Goal: Task Accomplishment & Management: Manage account settings

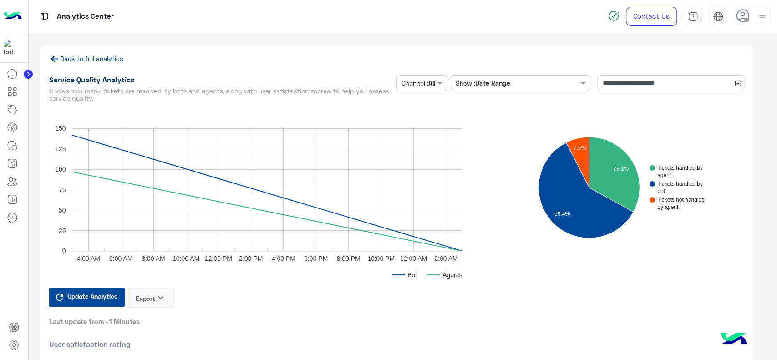
scroll to position [3, 0]
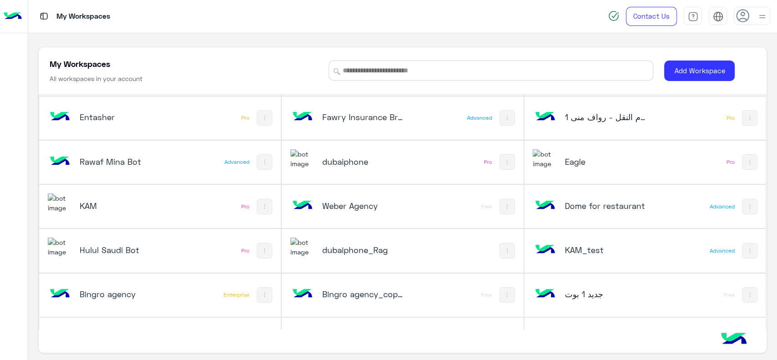
scroll to position [104, 0]
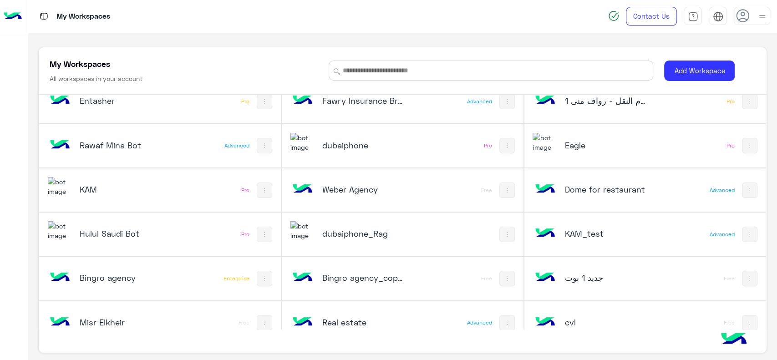
click at [367, 153] on div "dubaiphone" at bounding box center [357, 146] width 135 height 26
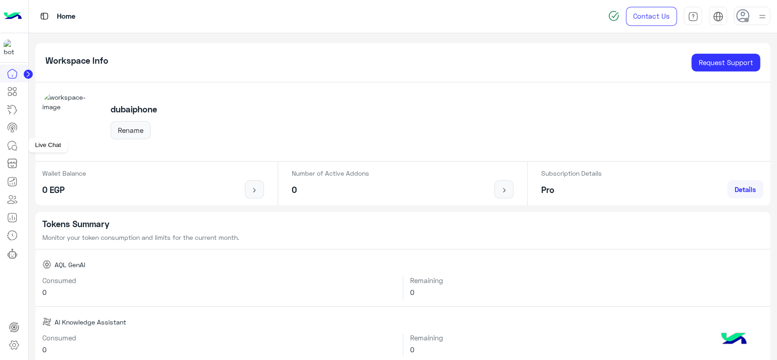
click at [18, 146] on link at bounding box center [12, 146] width 25 height 18
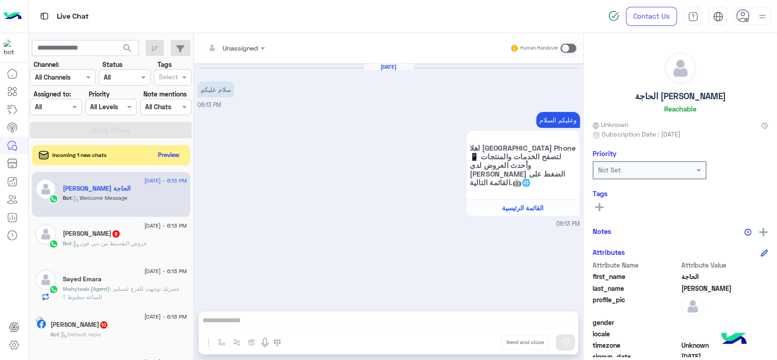
click at [669, 92] on h5 "الحاجة [PERSON_NAME]" at bounding box center [680, 96] width 91 height 10
click at [764, 125] on icon at bounding box center [765, 125] width 2 height 3
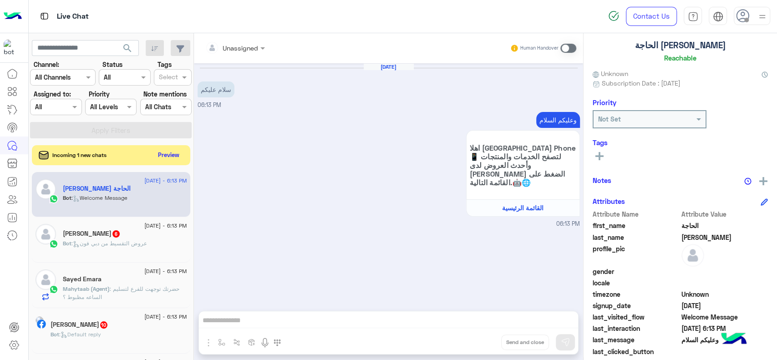
scroll to position [57, 0]
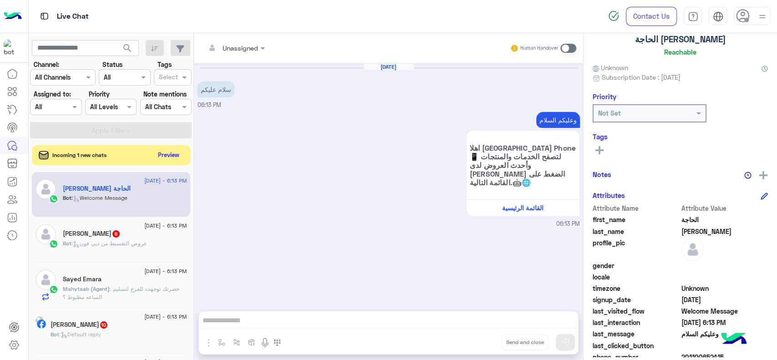
click at [761, 194] on icon at bounding box center [764, 196] width 6 height 6
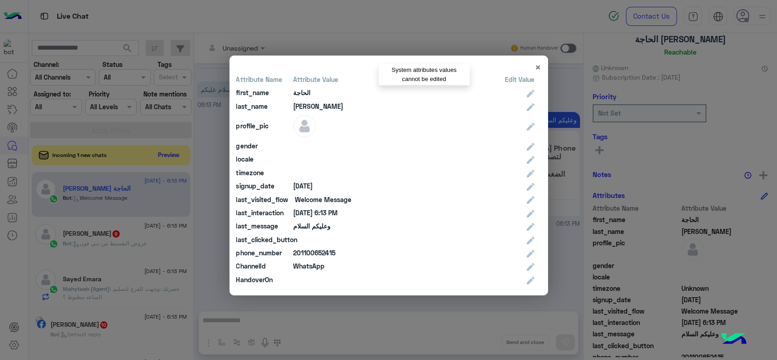
click at [527, 90] on icon at bounding box center [531, 94] width 8 height 8
click at [527, 93] on icon at bounding box center [531, 94] width 8 height 8
click at [516, 80] on div "Edit Value" at bounding box center [520, 80] width 30 height 10
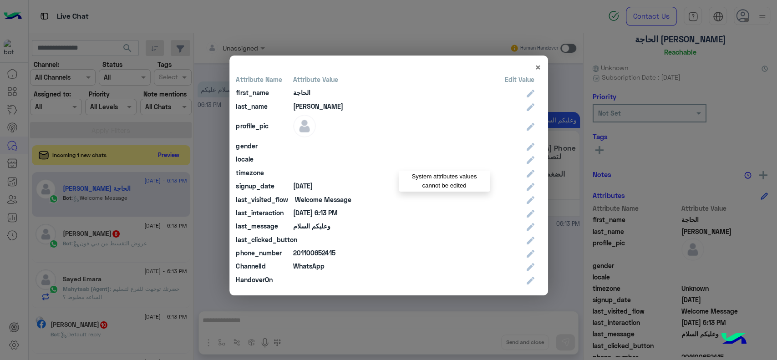
scroll to position [65, 0]
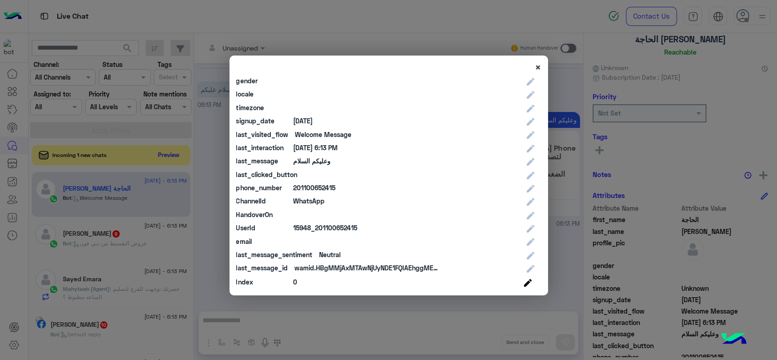
click at [537, 69] on span "×" at bounding box center [538, 67] width 6 height 12
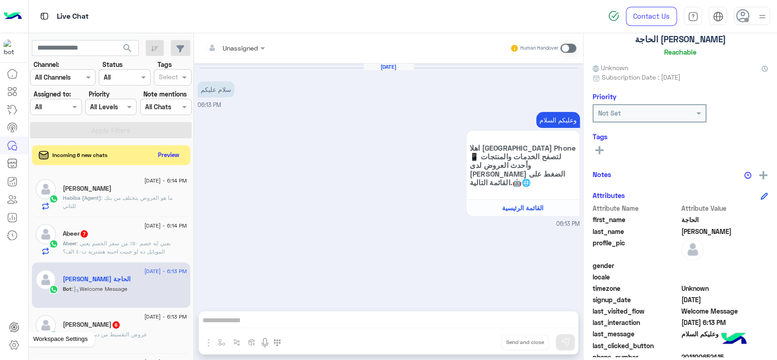
click at [12, 348] on icon at bounding box center [14, 344] width 11 height 11
click at [12, 346] on icon at bounding box center [13, 345] width 3 height 3
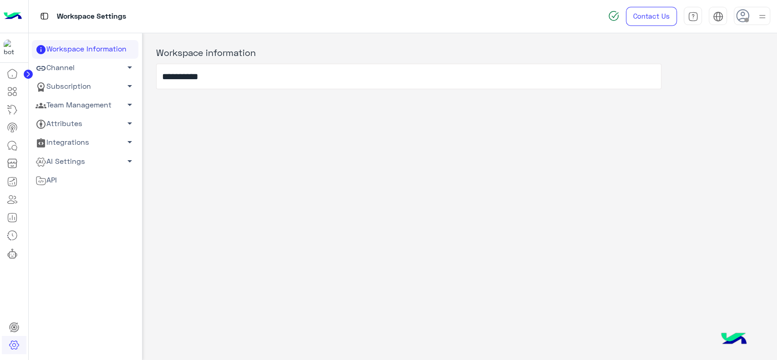
click at [109, 85] on link "Subscription arrow_drop_down" at bounding box center [85, 86] width 106 height 19
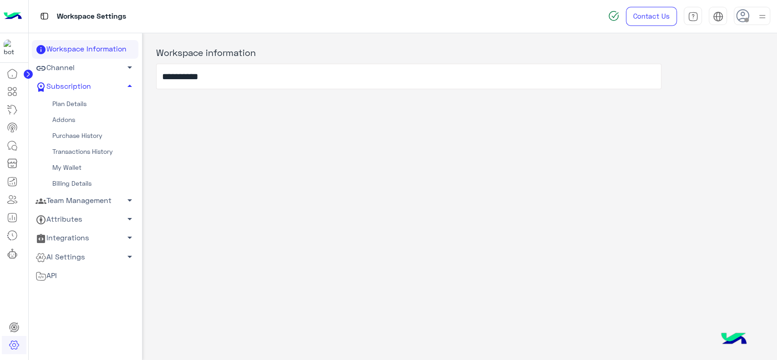
click at [83, 105] on link "Plan Details" at bounding box center [85, 104] width 106 height 16
